Goal: Task Accomplishment & Management: Complete application form

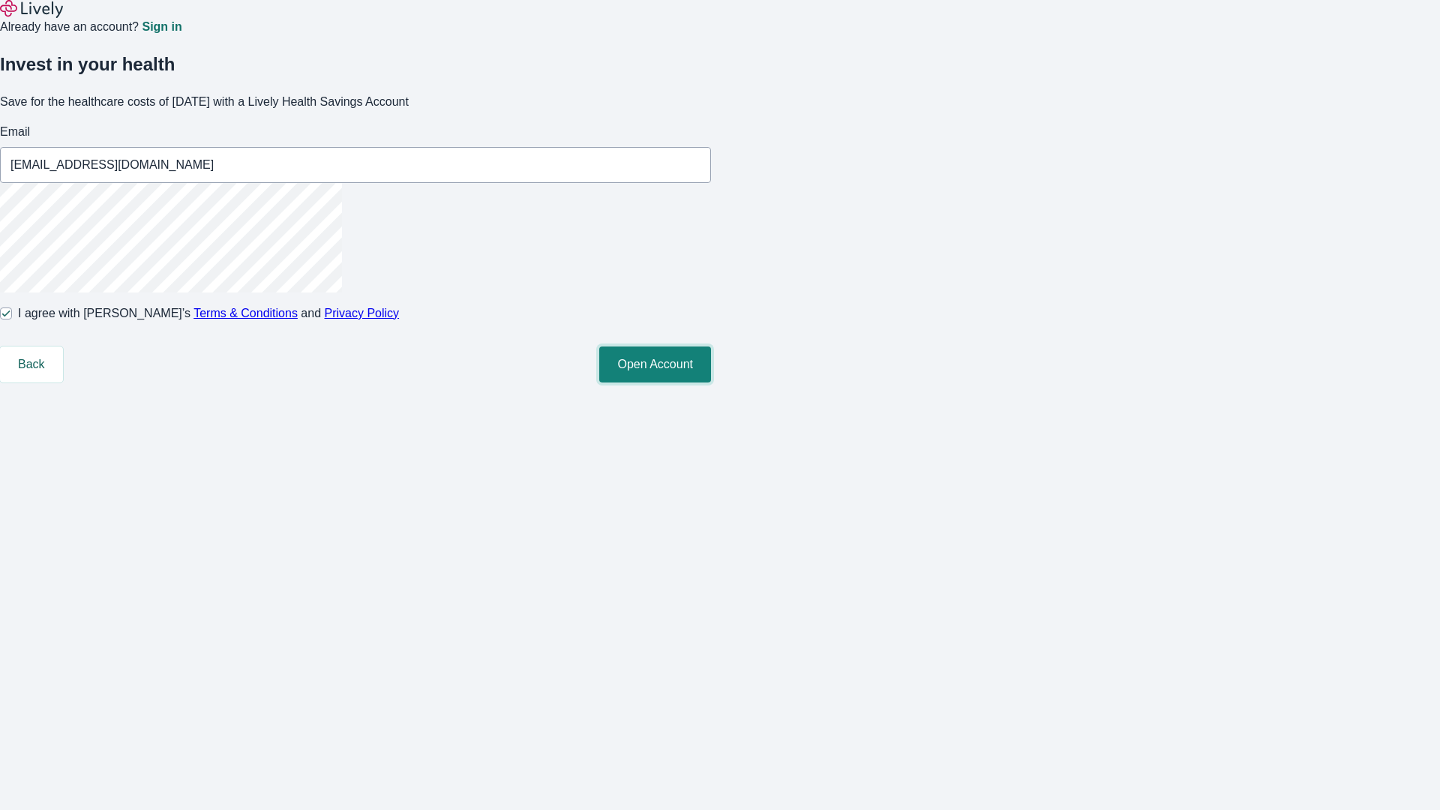
click at [711, 383] on button "Open Account" at bounding box center [655, 365] width 112 height 36
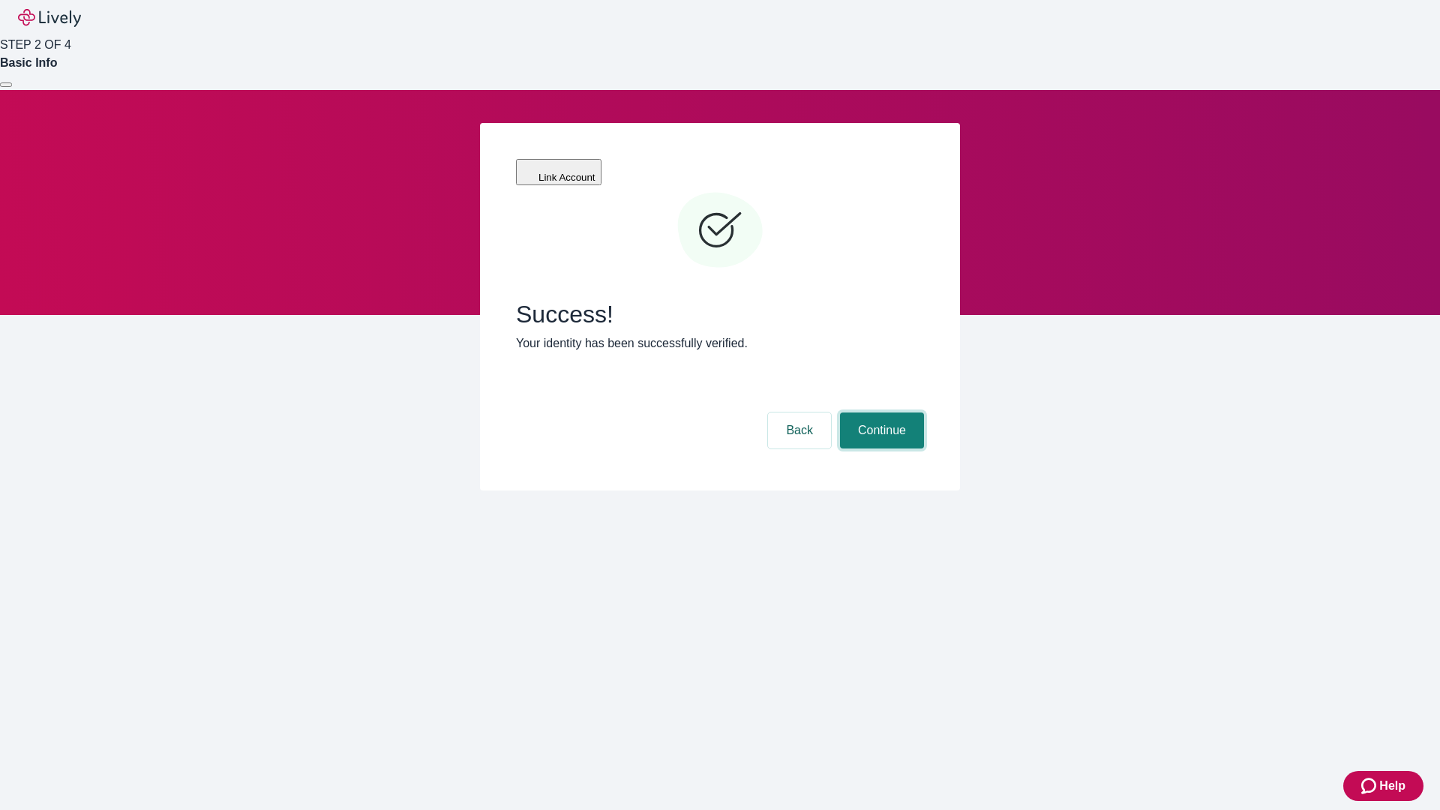
click at [880, 413] on button "Continue" at bounding box center [882, 431] width 84 height 36
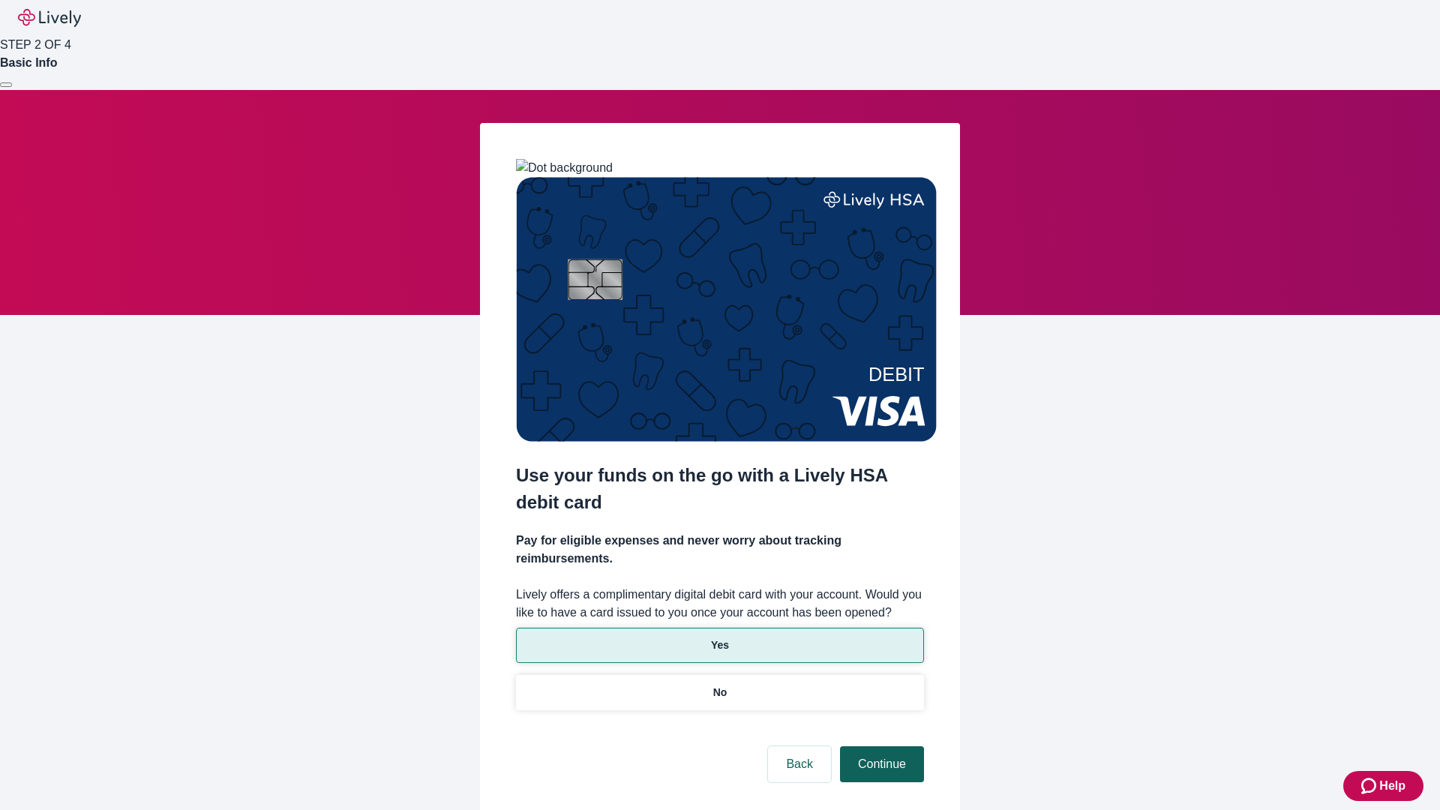
click at [719, 638] on p "Yes" at bounding box center [720, 646] width 18 height 16
click at [880, 746] on button "Continue" at bounding box center [882, 764] width 84 height 36
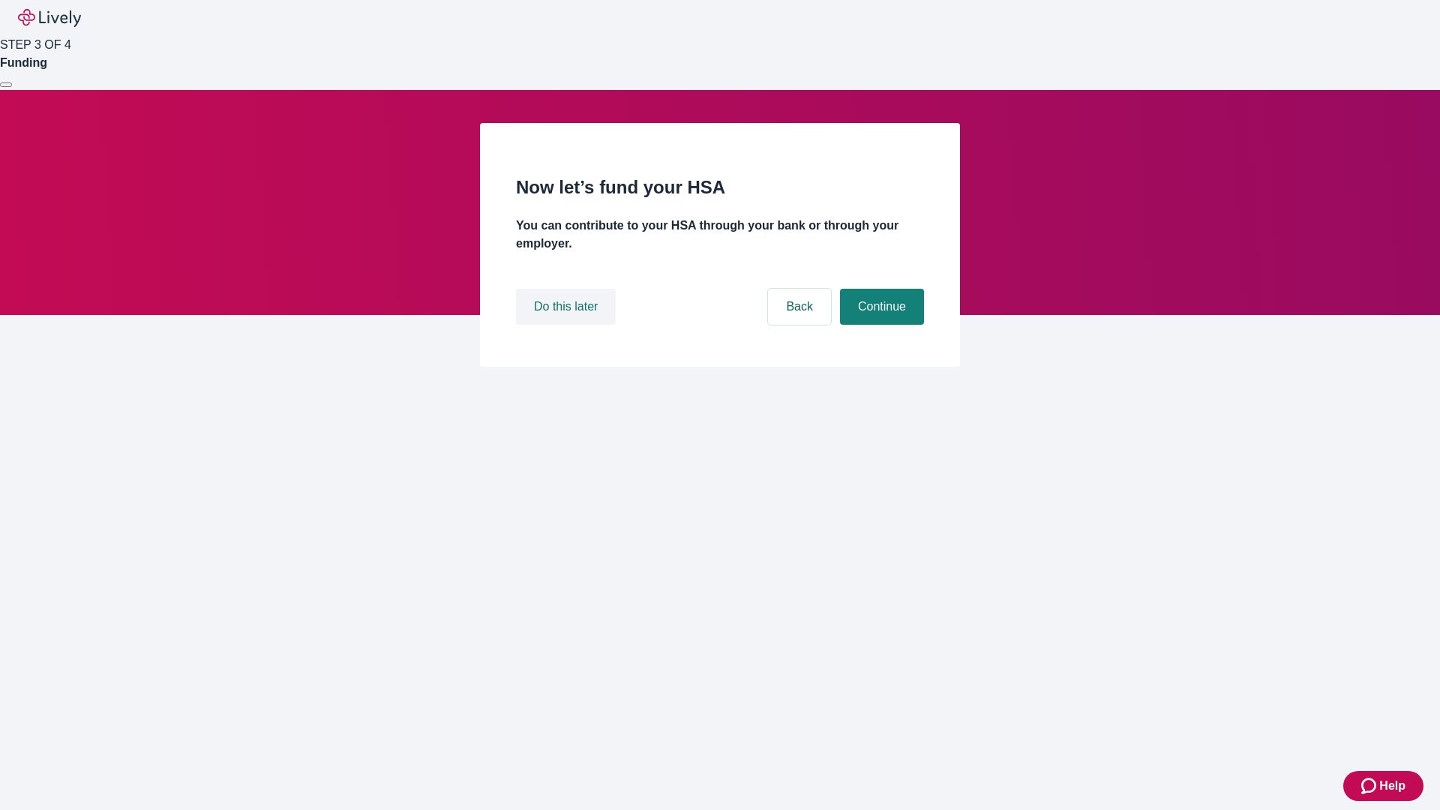
click at [568, 325] on button "Do this later" at bounding box center [566, 307] width 100 height 36
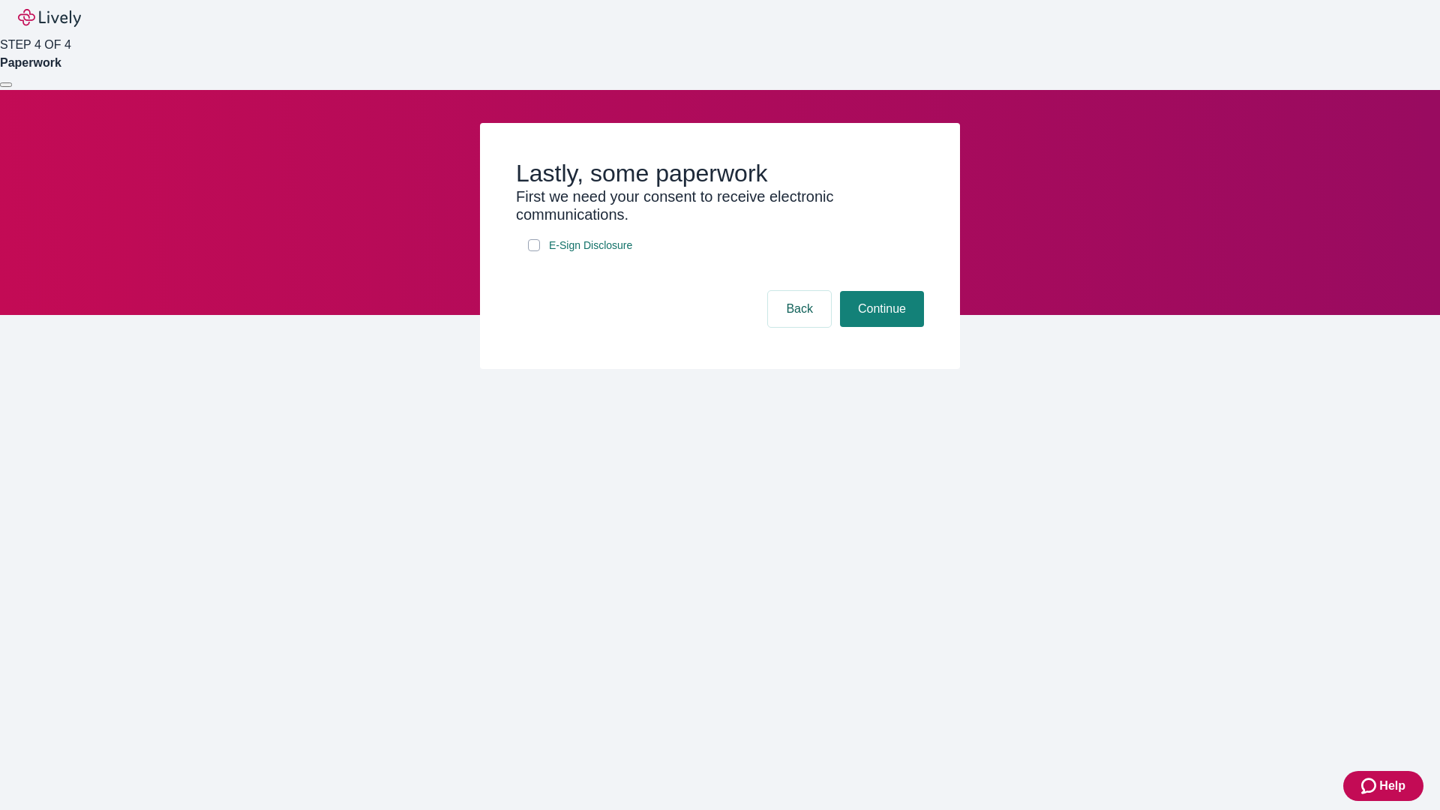
click at [534, 251] on input "E-Sign Disclosure" at bounding box center [534, 245] width 12 height 12
checkbox input "true"
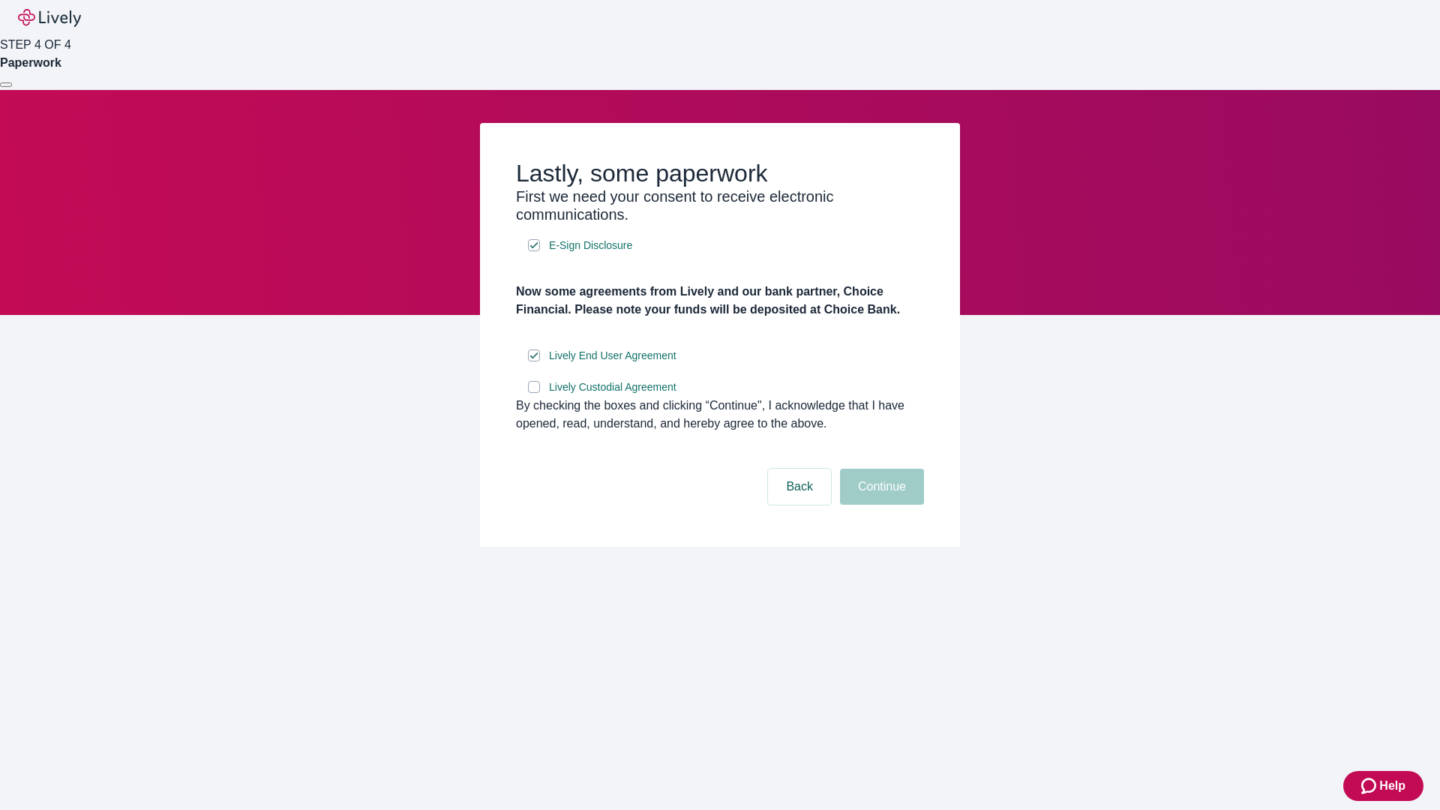
click at [534, 393] on input "Lively Custodial Agreement" at bounding box center [534, 387] width 12 height 12
checkbox input "true"
click at [880, 505] on button "Continue" at bounding box center [882, 487] width 84 height 36
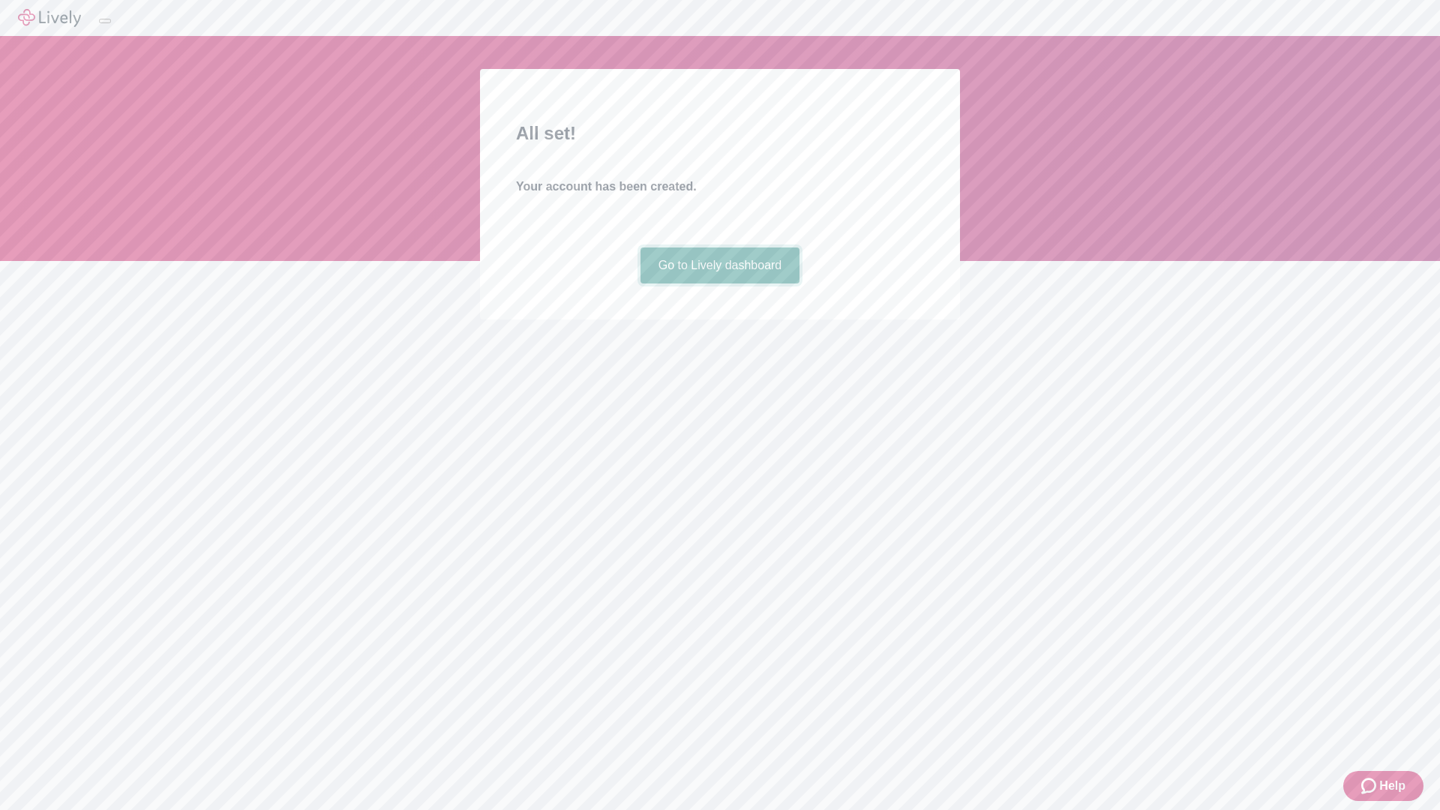
click at [719, 284] on link "Go to Lively dashboard" at bounding box center [721, 266] width 160 height 36
